Goal: Information Seeking & Learning: Understand process/instructions

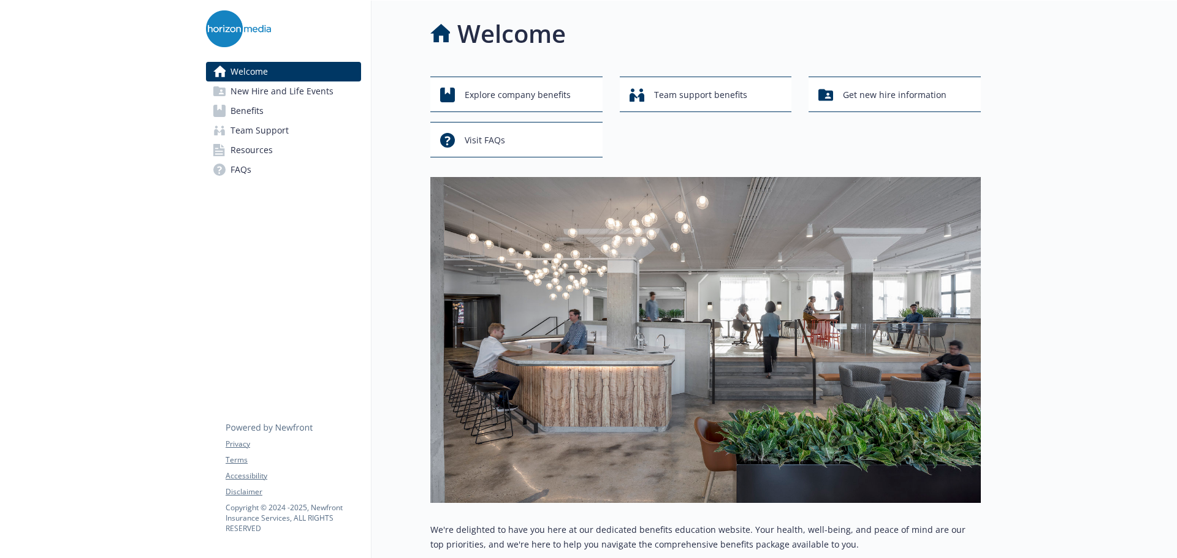
click at [279, 110] on link "Benefits" at bounding box center [283, 111] width 155 height 20
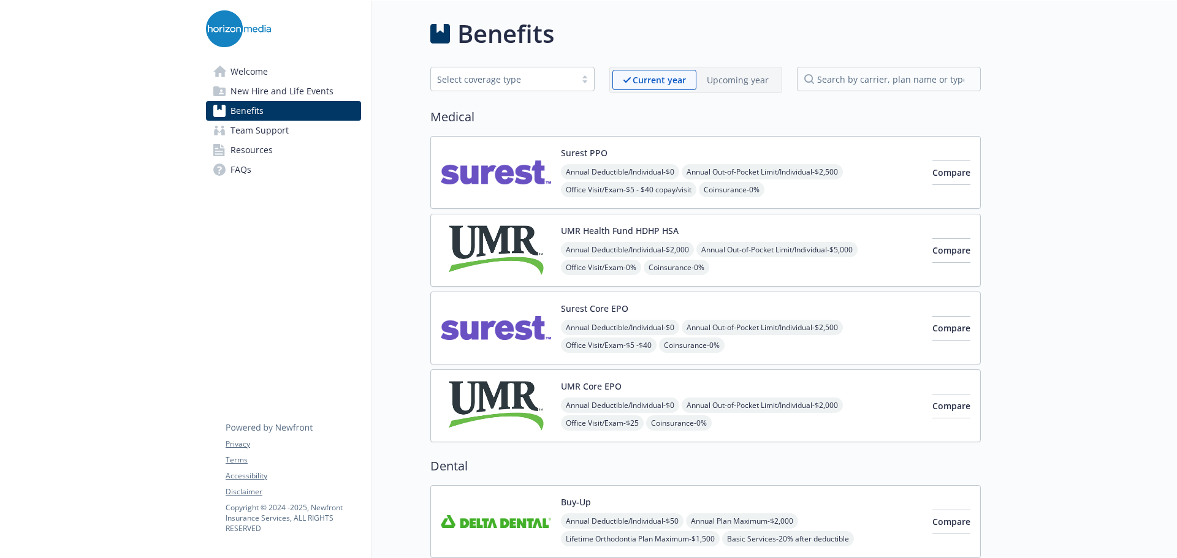
click at [492, 167] on img at bounding box center [496, 173] width 110 height 52
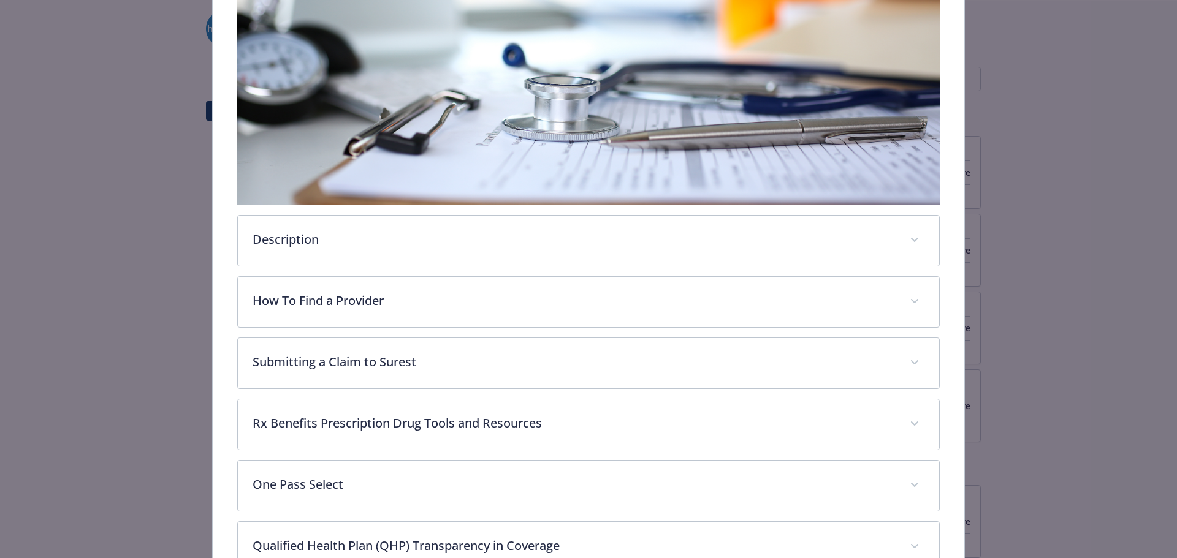
scroll to position [282, 0]
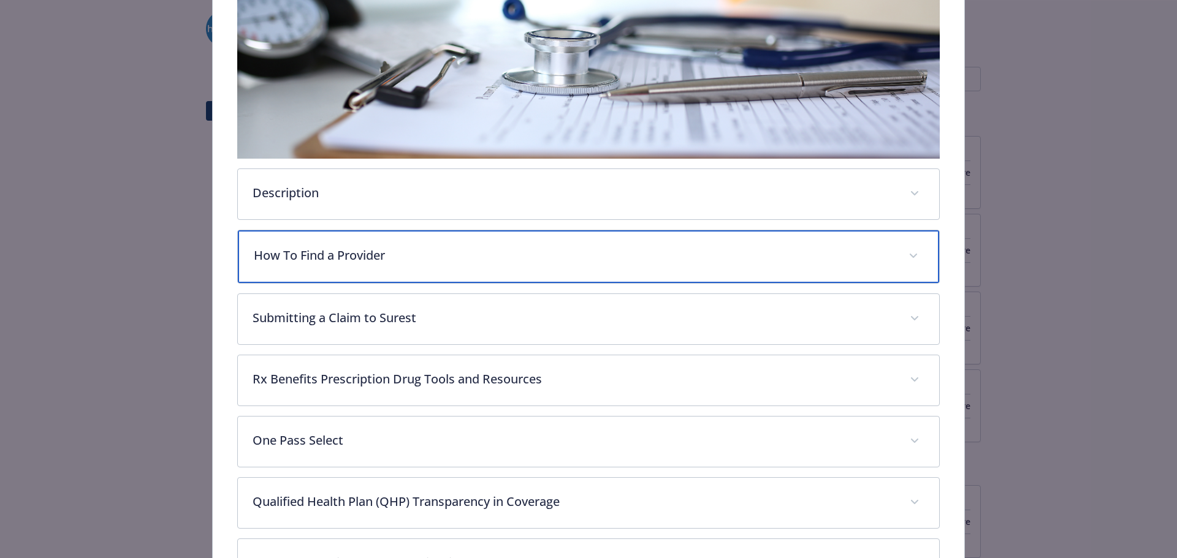
click at [572, 254] on p "How To Find a Provider" at bounding box center [574, 255] width 641 height 18
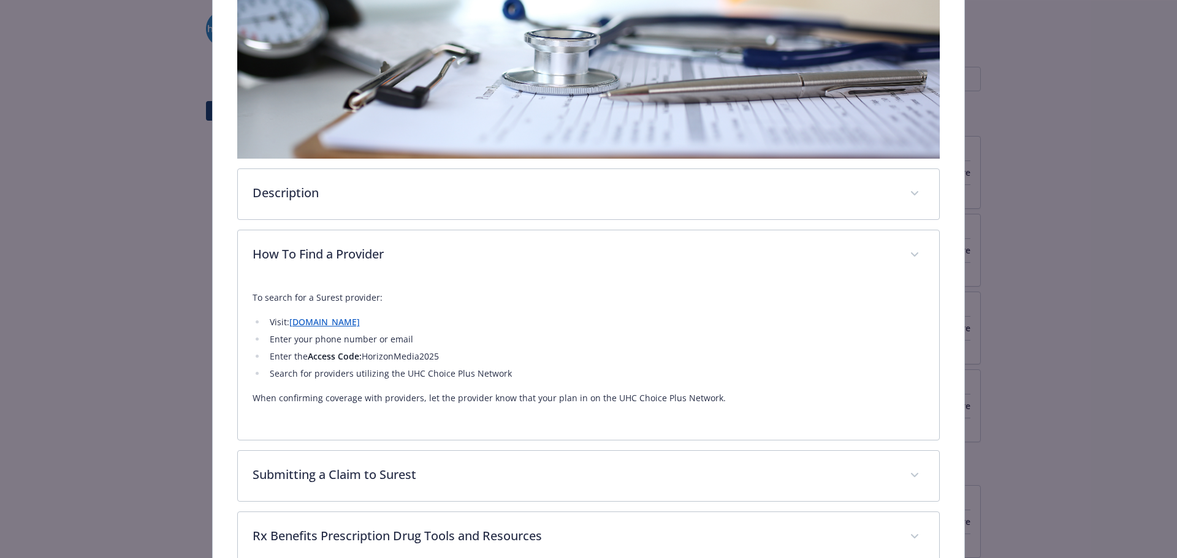
click at [336, 324] on link "[DOMAIN_NAME]" at bounding box center [324, 322] width 70 height 12
